Goal: Transaction & Acquisition: Purchase product/service

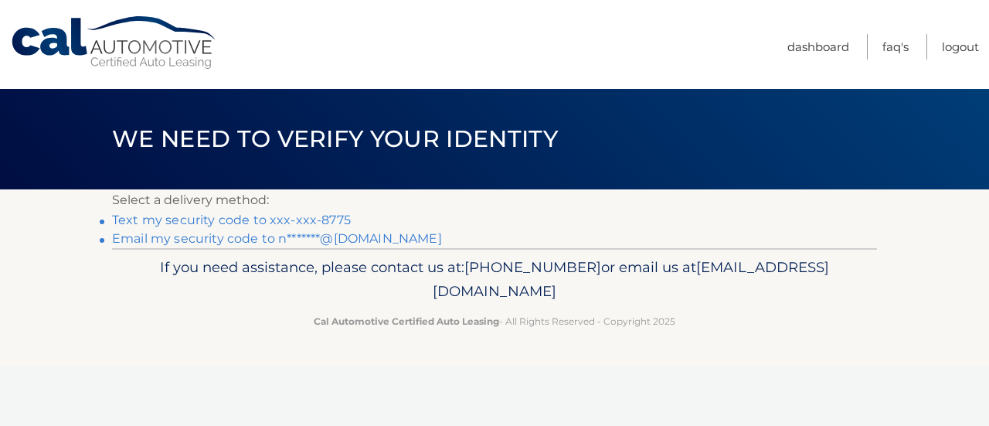
click at [265, 237] on link "Email my security code to n*******@gmail.com" at bounding box center [277, 238] width 330 height 15
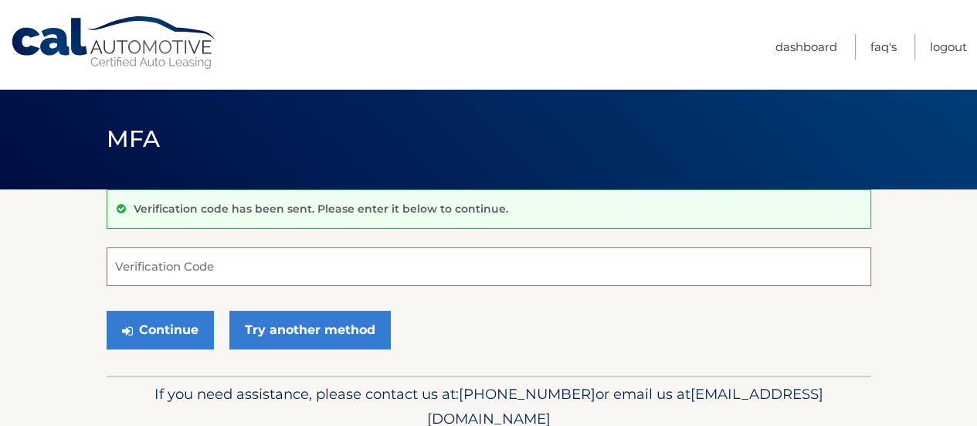
click at [509, 250] on input "Verification Code" at bounding box center [489, 266] width 765 height 39
click at [445, 264] on input "Verification Code" at bounding box center [489, 266] width 765 height 39
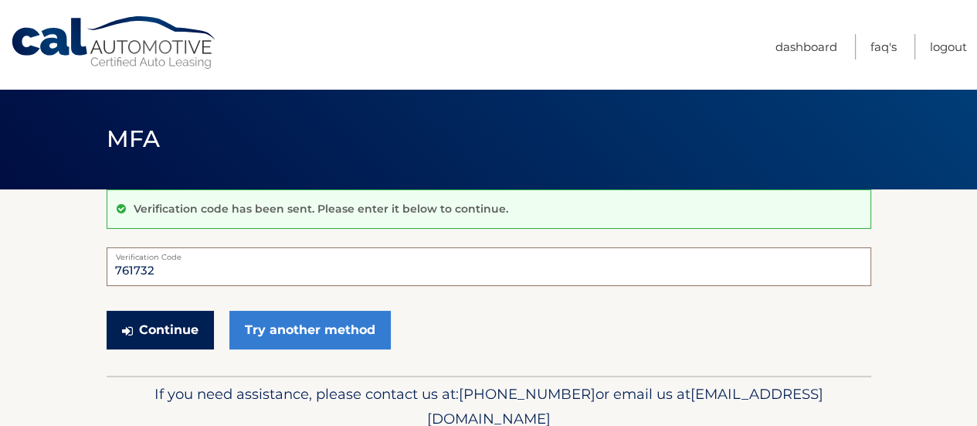
type input "761732"
click at [182, 322] on button "Continue" at bounding box center [160, 330] width 107 height 39
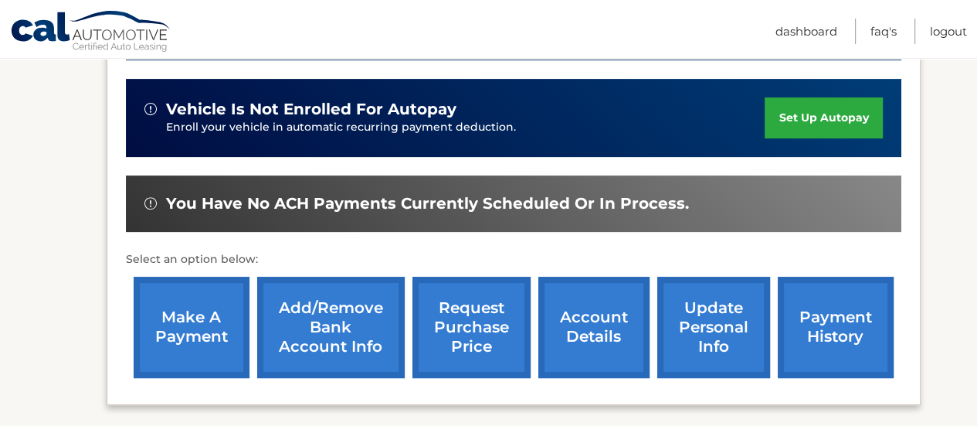
scroll to position [464, 0]
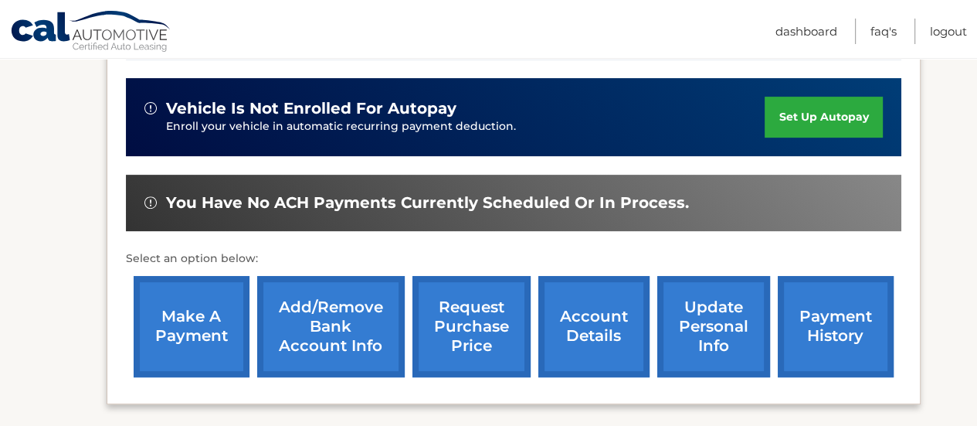
click at [801, 312] on link "payment history" at bounding box center [836, 326] width 116 height 101
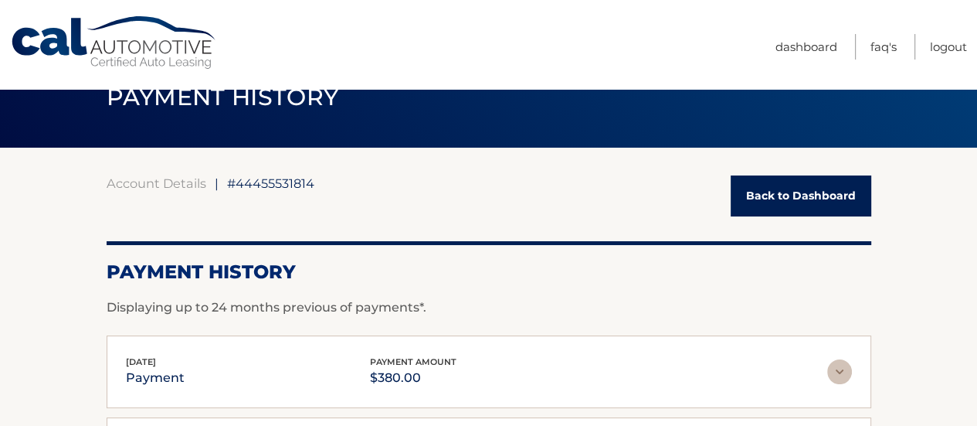
scroll to position [42, 0]
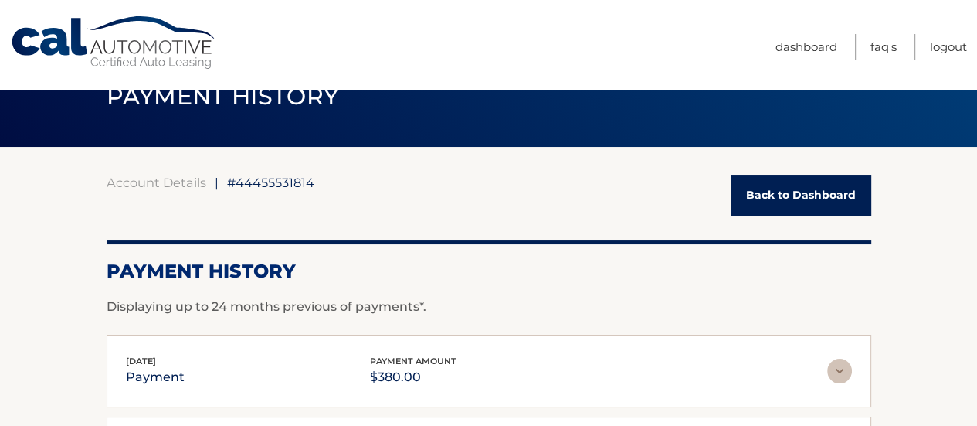
click at [814, 196] on link "Back to Dashboard" at bounding box center [801, 195] width 141 height 41
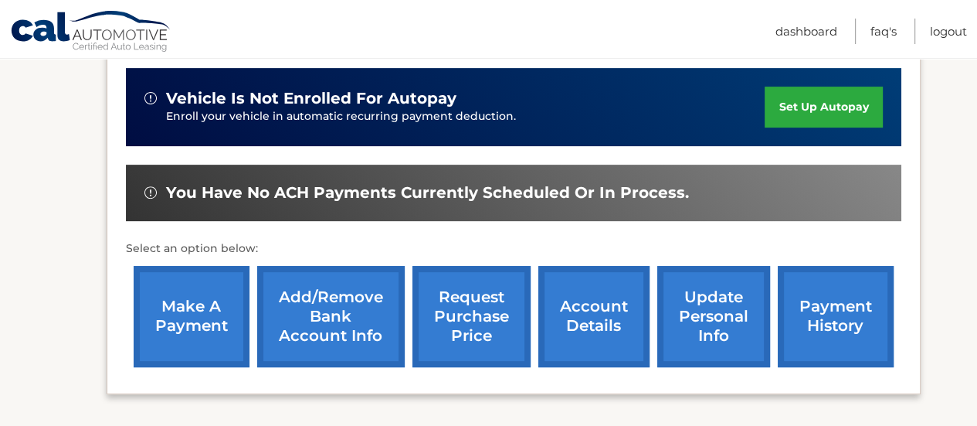
scroll to position [475, 0]
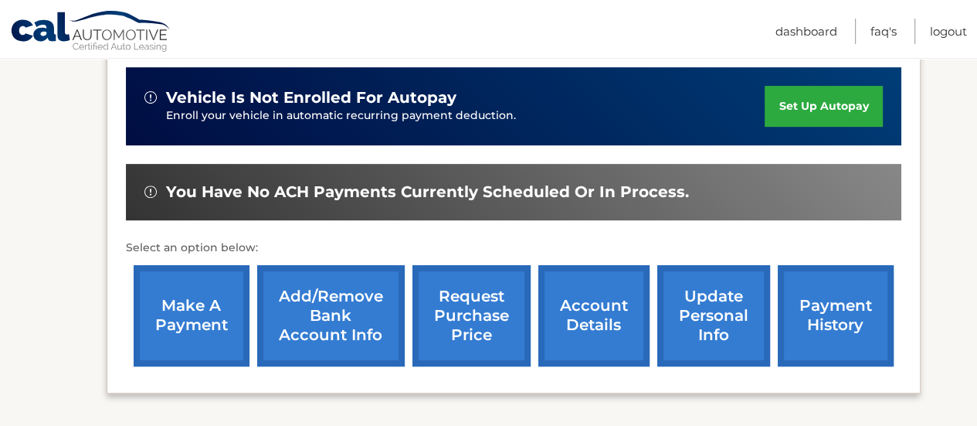
click at [149, 344] on link "make a payment" at bounding box center [192, 315] width 116 height 101
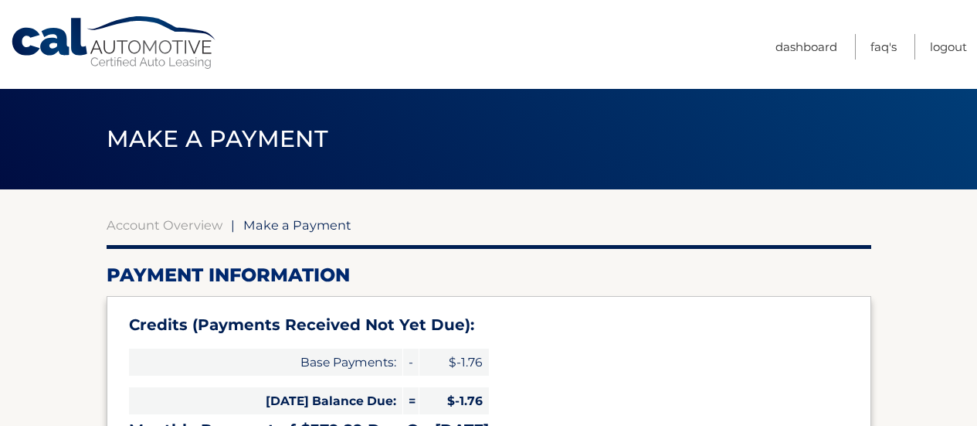
select select "ZDAzMWUwYjctZjY3NS00MmQ0LWI1ODctY2M5ZDQzZTY4YWE3"
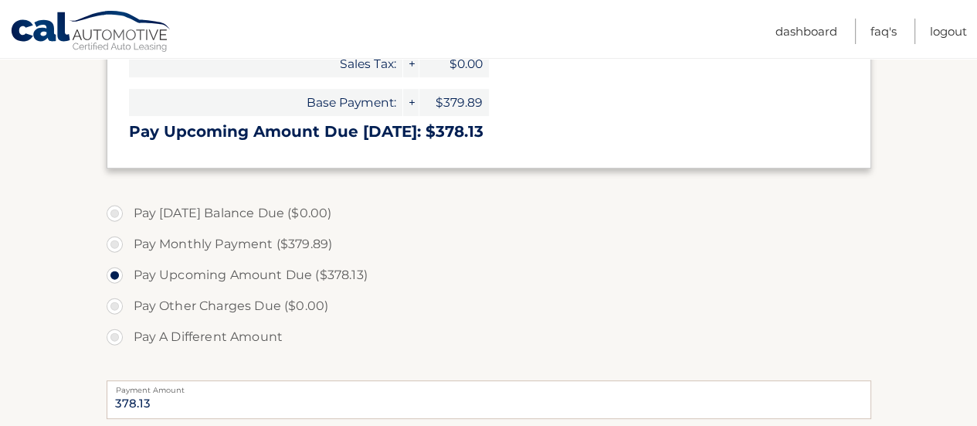
scroll to position [420, 0]
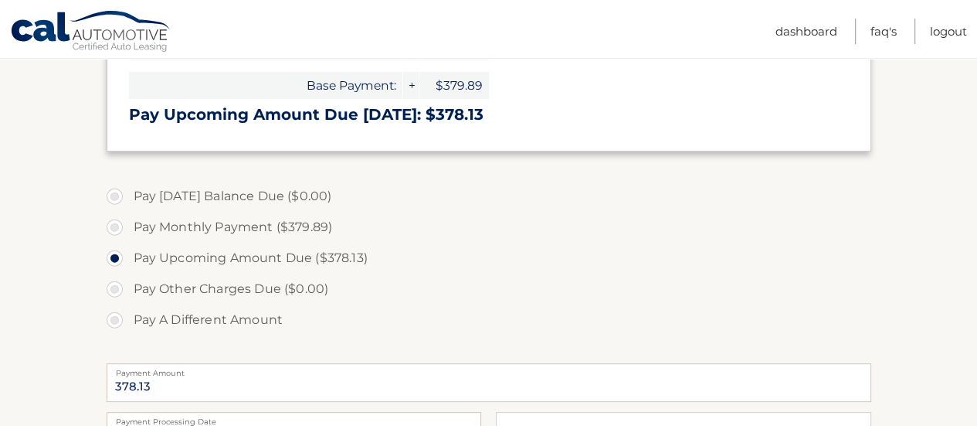
click at [133, 322] on label "Pay A Different Amount" at bounding box center [489, 319] width 765 height 31
click at [128, 322] on input "Pay A Different Amount" at bounding box center [120, 316] width 15 height 25
radio input "true"
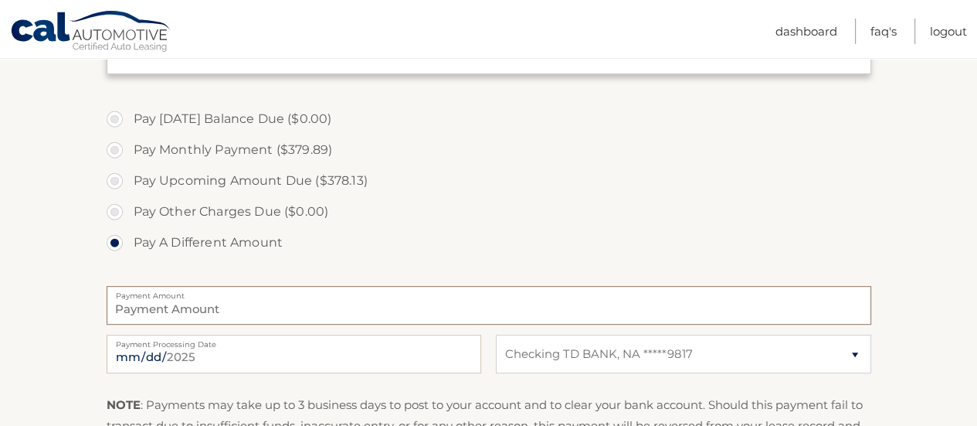
scroll to position [498, 0]
click at [274, 308] on input "Payment Amount" at bounding box center [489, 304] width 765 height 39
type input "380"
click at [192, 369] on input "[DATE]" at bounding box center [294, 353] width 375 height 39
type input "[DATE]"
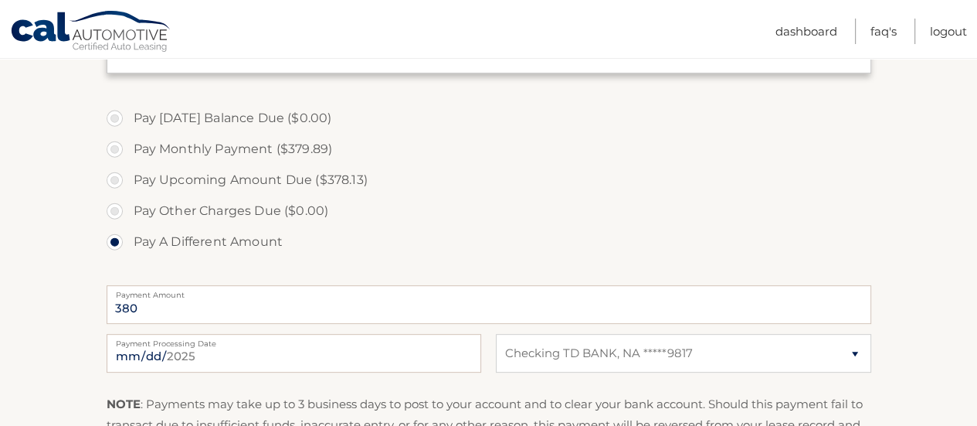
click at [42, 250] on section "Account Overview | Make a Payment Payment Information Credits (Payments Receive…" at bounding box center [488, 123] width 977 height 863
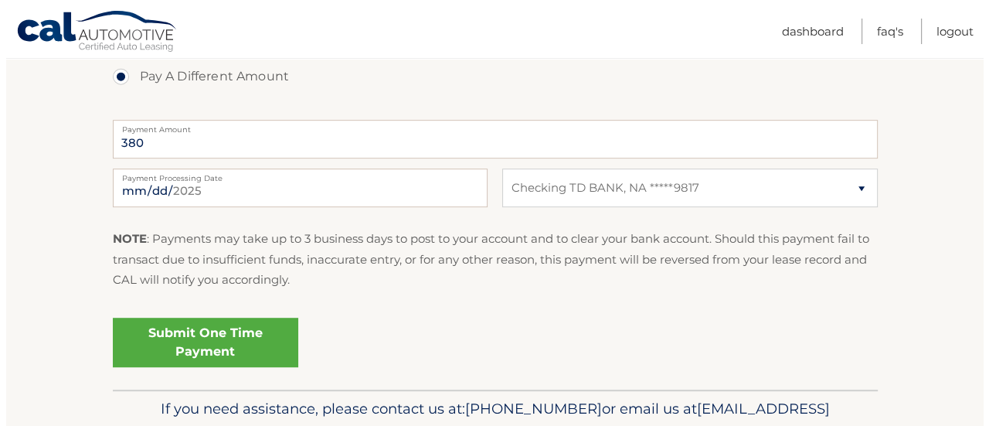
scroll to position [664, 0]
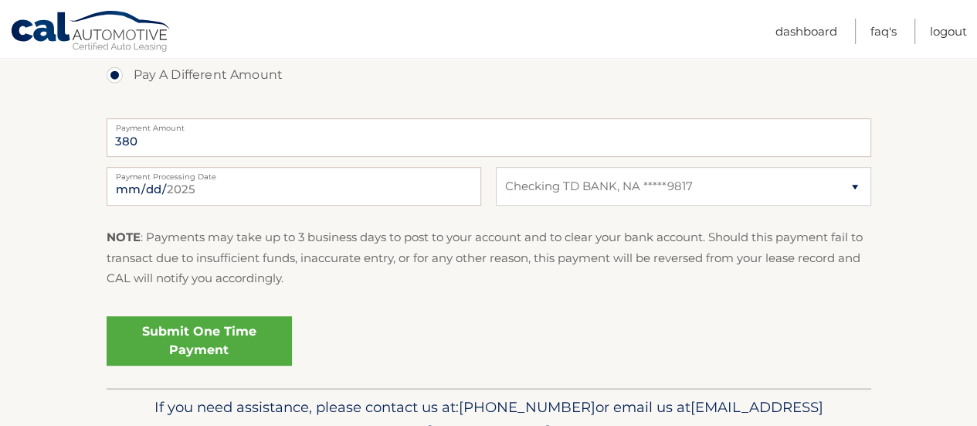
click at [189, 332] on link "Submit One Time Payment" at bounding box center [199, 340] width 185 height 49
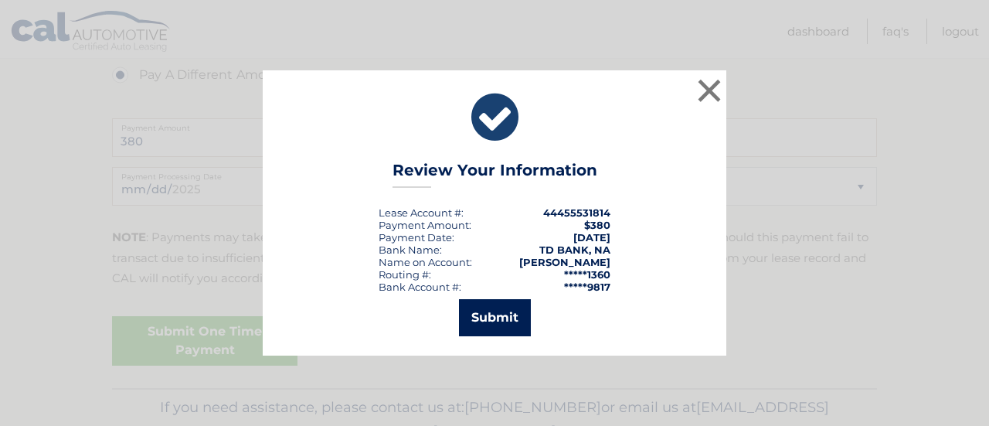
click at [487, 316] on button "Submit" at bounding box center [495, 317] width 72 height 37
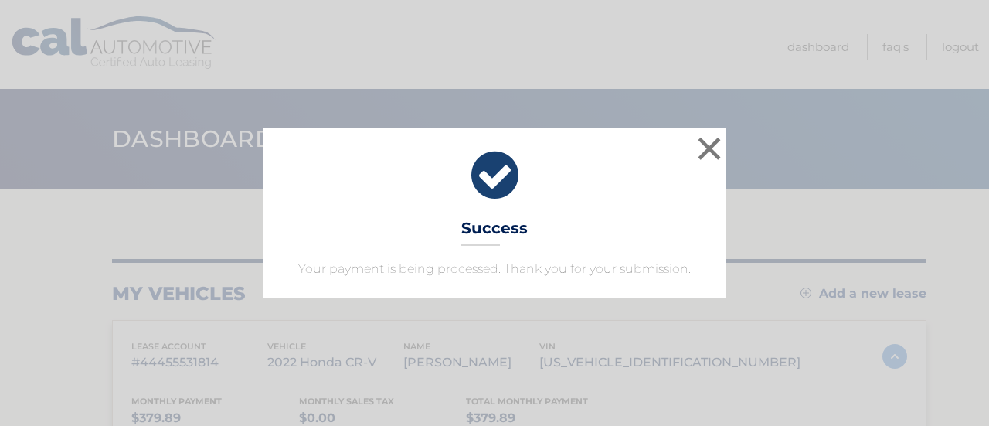
click at [511, 317] on div "× Success Your payment is being processed. Thank you for your submission. Loadi…" at bounding box center [494, 213] width 989 height 426
